Goal: Check status: Check status

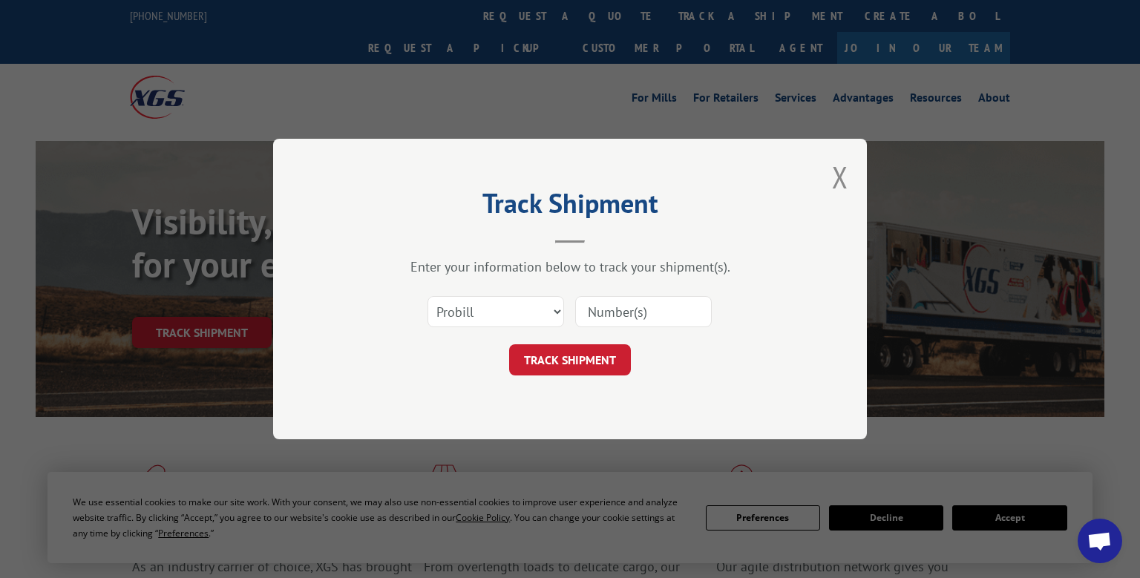
select select "bol"
click option "BOL" at bounding box center [0, 0] width 0 height 0
click at [640, 316] on input at bounding box center [643, 311] width 137 height 31
type input "7083626"
click at [573, 360] on button "TRACK SHIPMENT" at bounding box center [570, 359] width 122 height 31
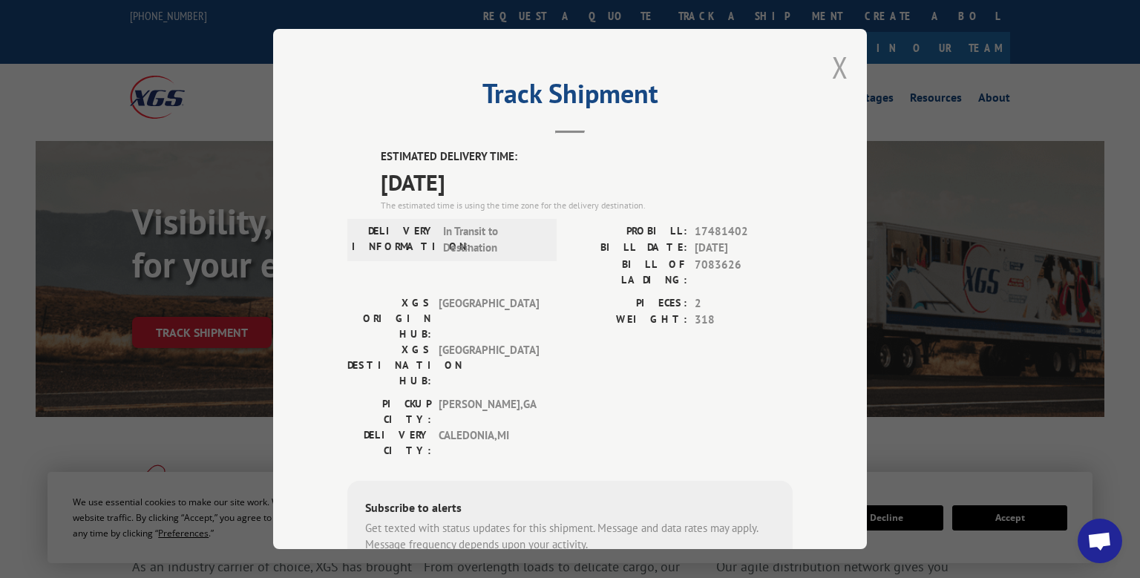
click at [839, 72] on button "Close modal" at bounding box center [840, 66] width 16 height 39
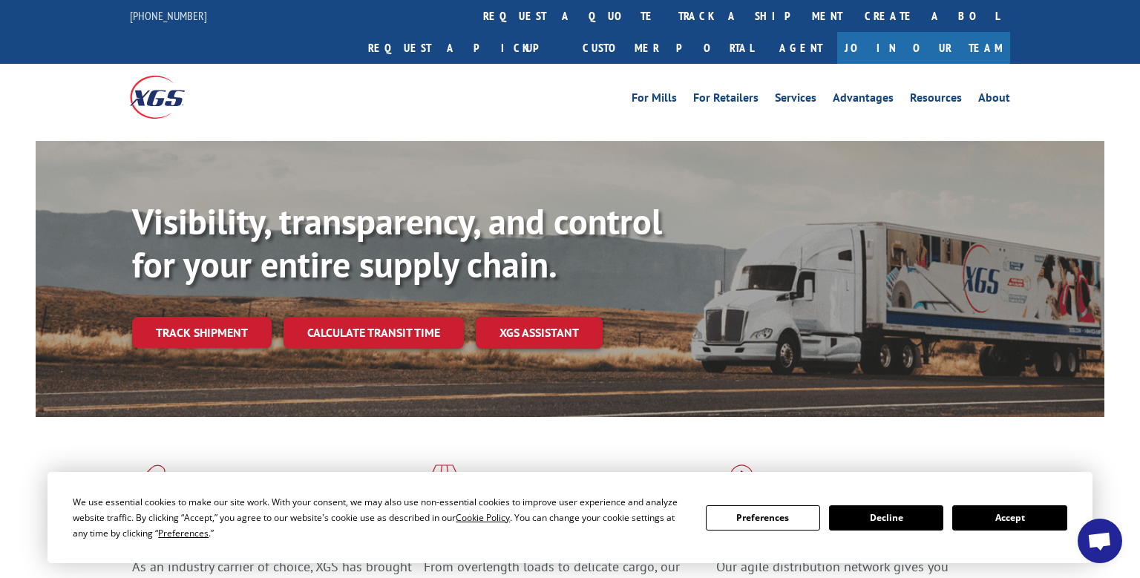
click at [1018, 520] on button "Accept" at bounding box center [1009, 517] width 114 height 25
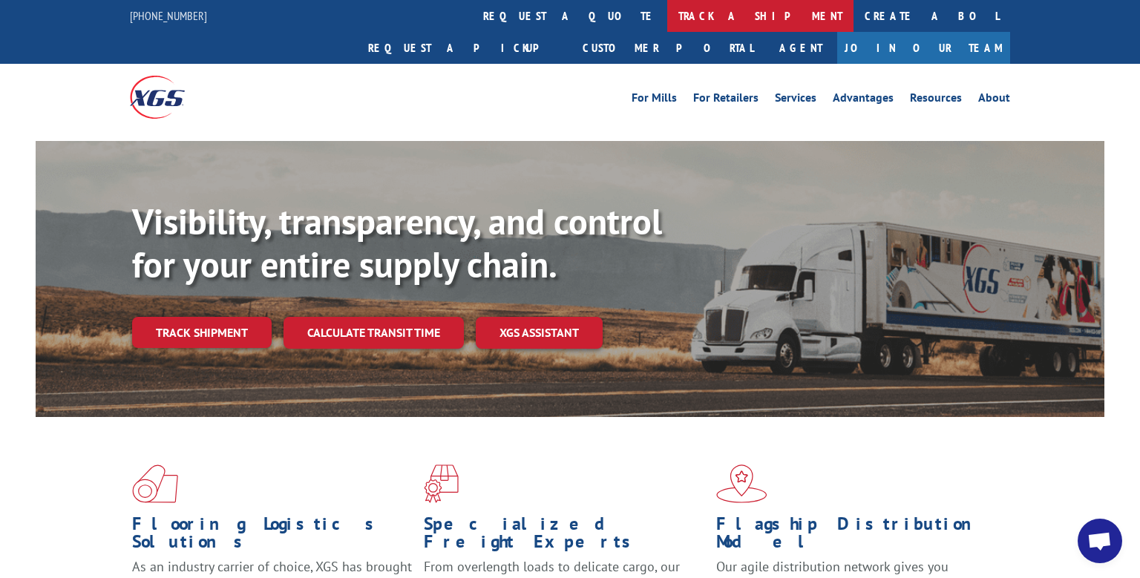
click at [667, 16] on link "track a shipment" at bounding box center [760, 16] width 186 height 32
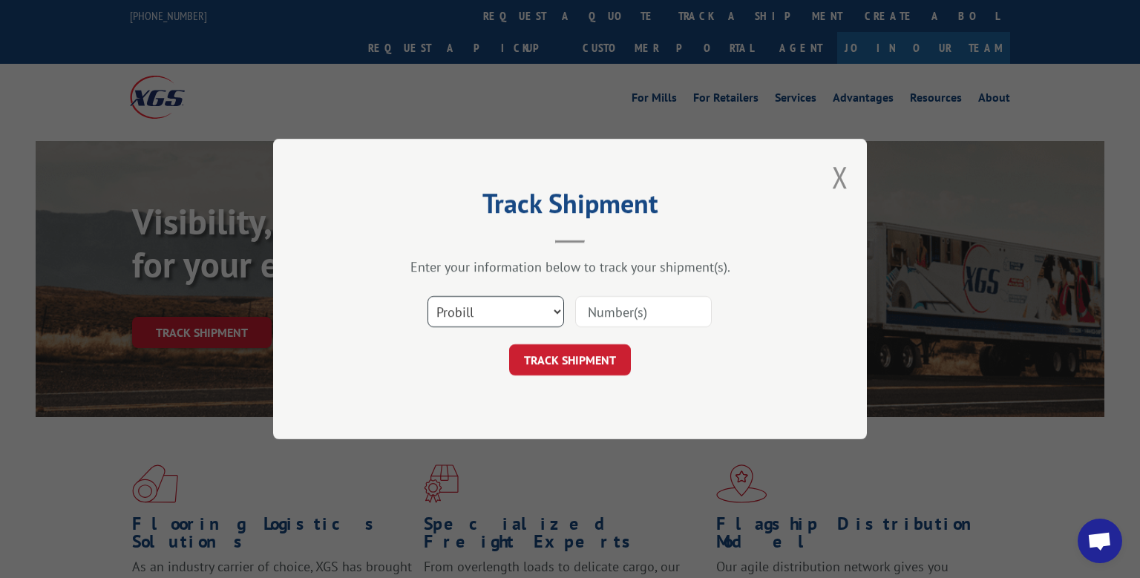
click at [427, 296] on select "Select category... Probill BOL PO" at bounding box center [495, 311] width 137 height 31
select select "bol"
click option "BOL" at bounding box center [0, 0] width 0 height 0
